Goal: Transaction & Acquisition: Purchase product/service

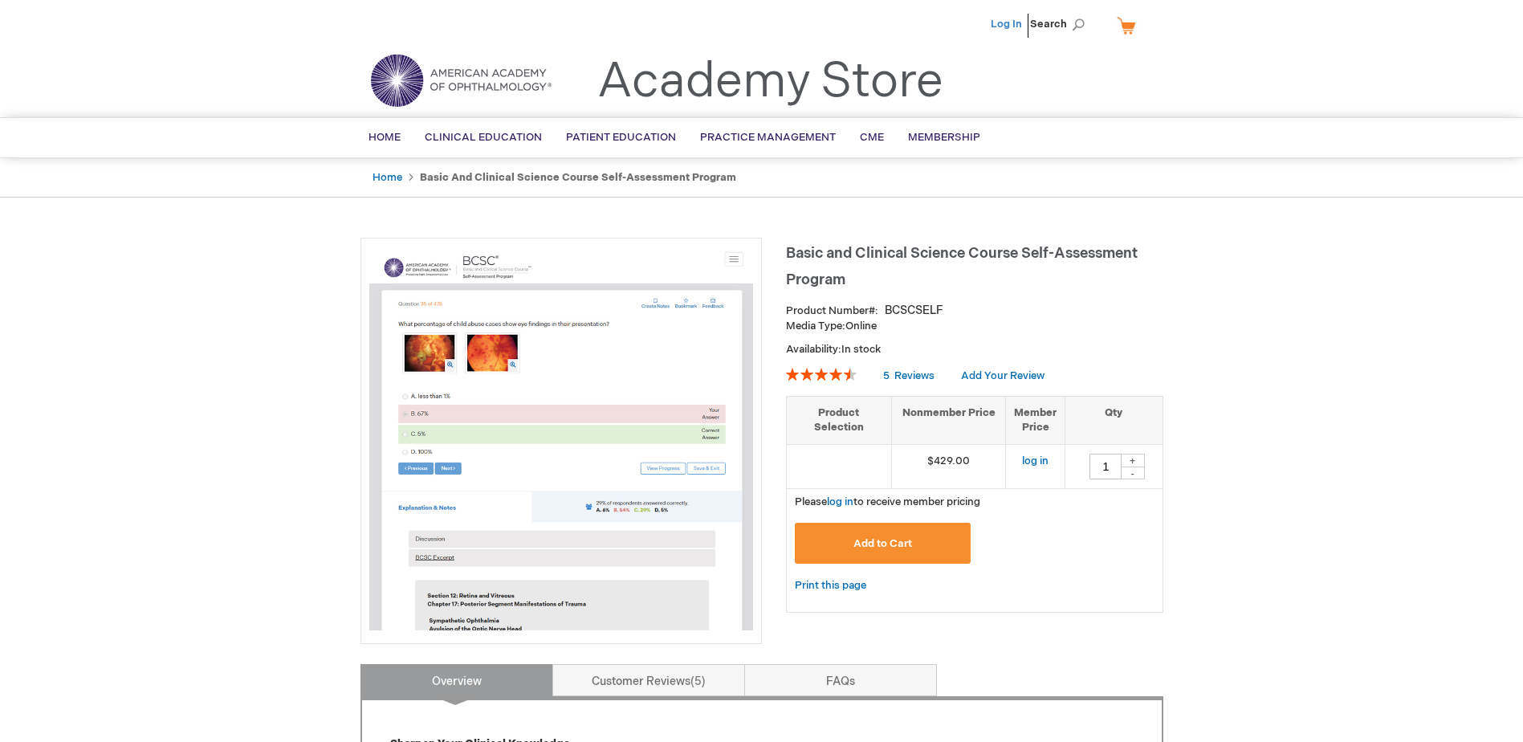
click at [1010, 19] on link "Log In" at bounding box center [1006, 24] width 31 height 13
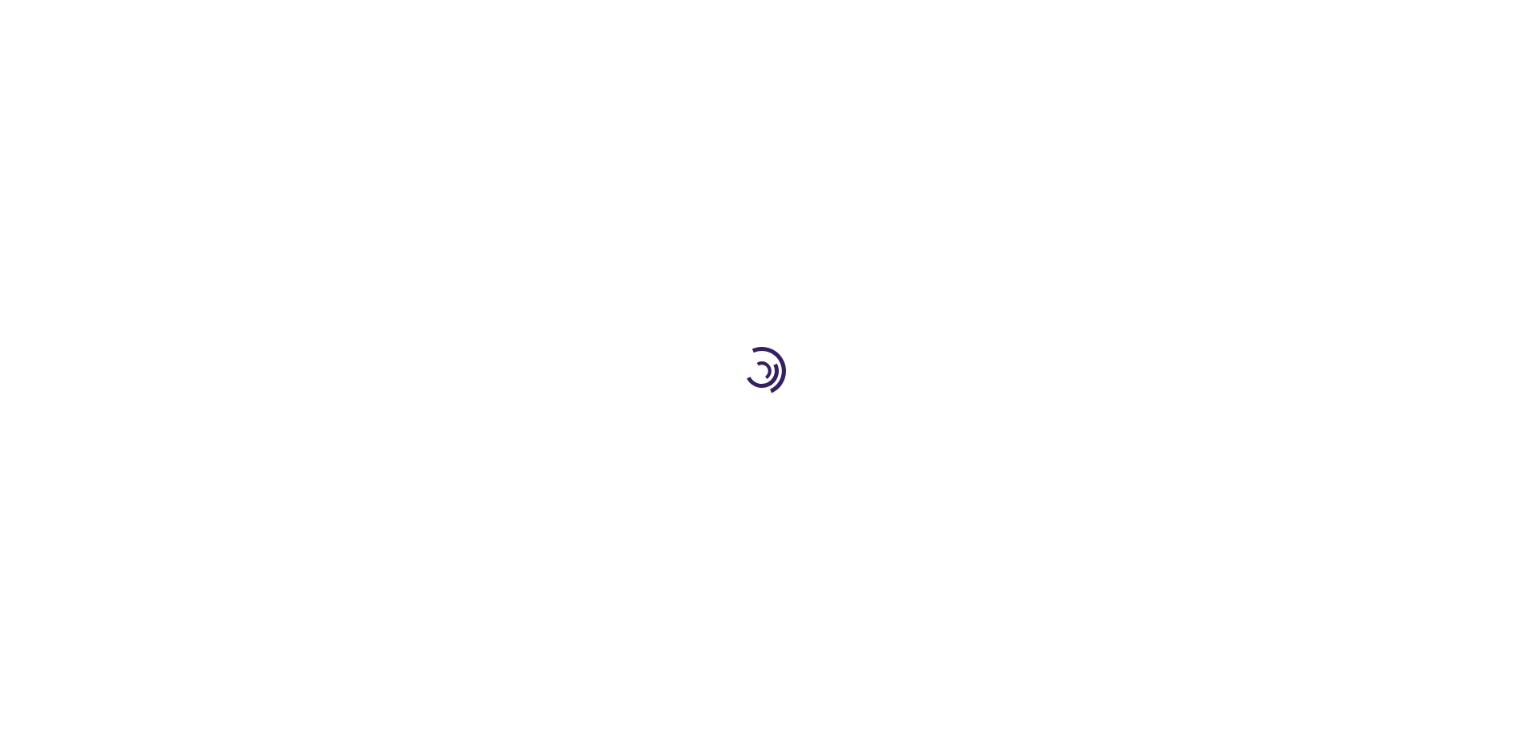
type input "1"
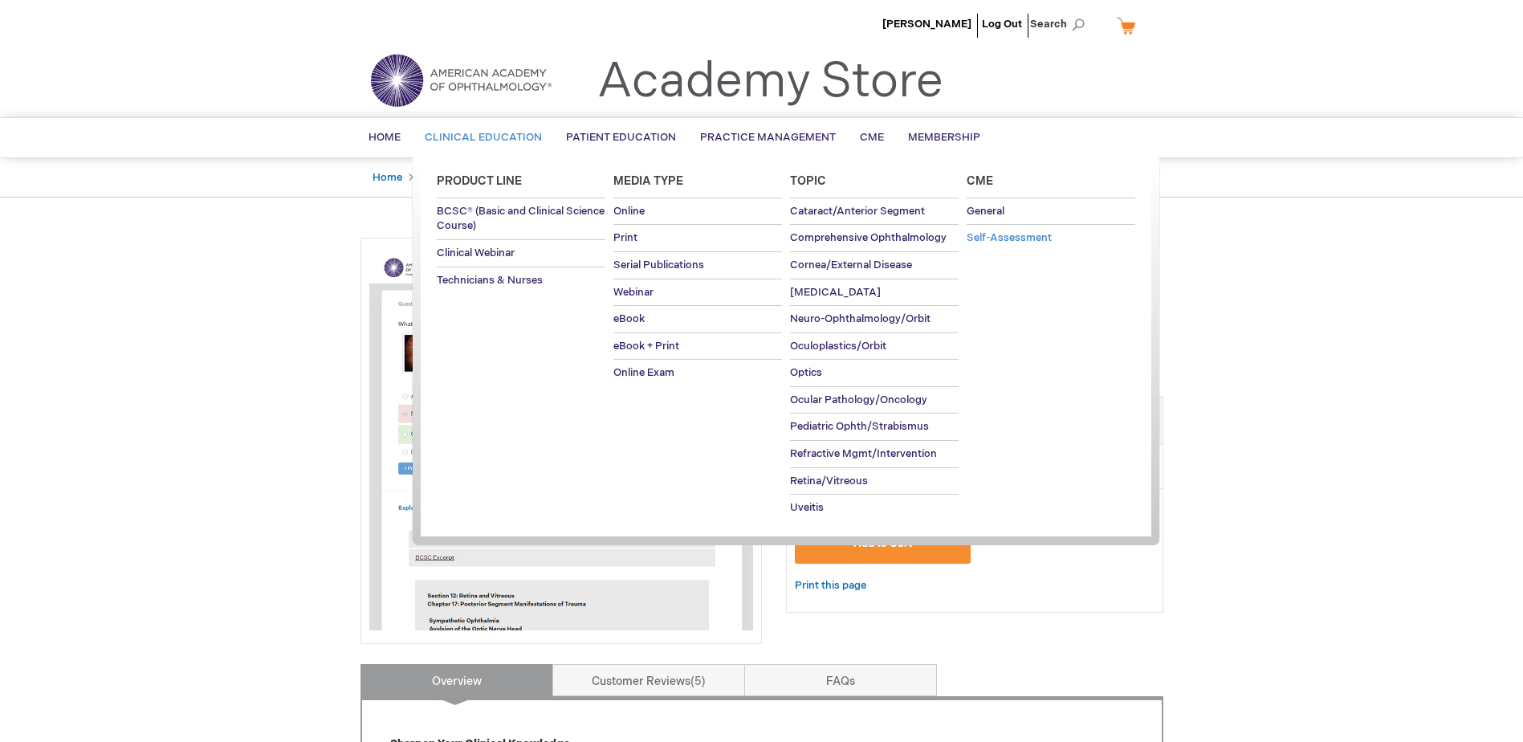
click at [1008, 235] on span "Self-Assessment" at bounding box center [1009, 237] width 85 height 13
